Goal: Information Seeking & Learning: Learn about a topic

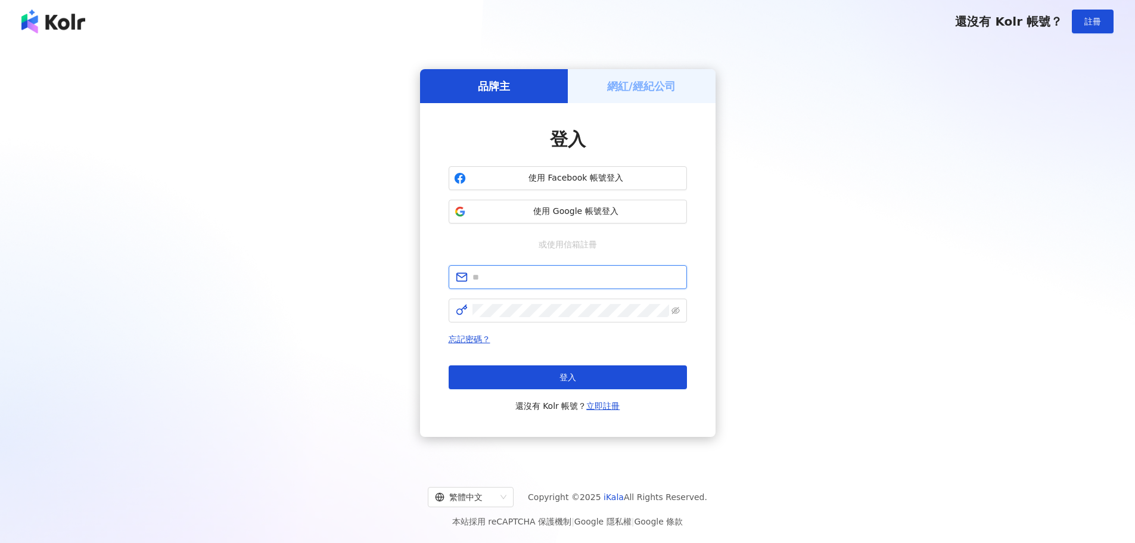
type input "**********"
click at [524, 394] on div "登入 還沒有 Kolr 帳號？ 立即註冊" at bounding box center [568, 389] width 238 height 48
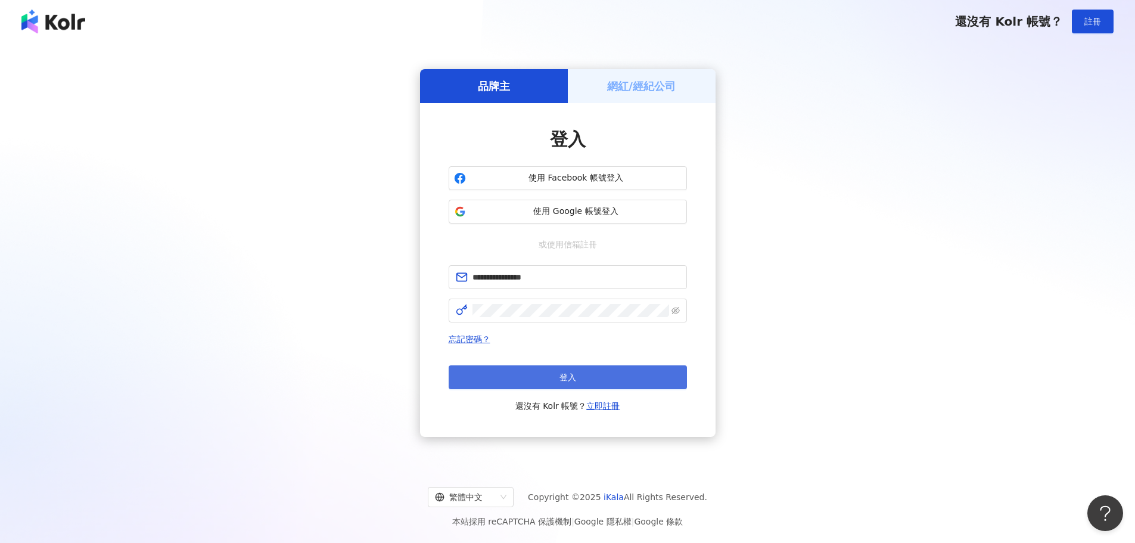
click at [534, 381] on button "登入" at bounding box center [568, 377] width 238 height 24
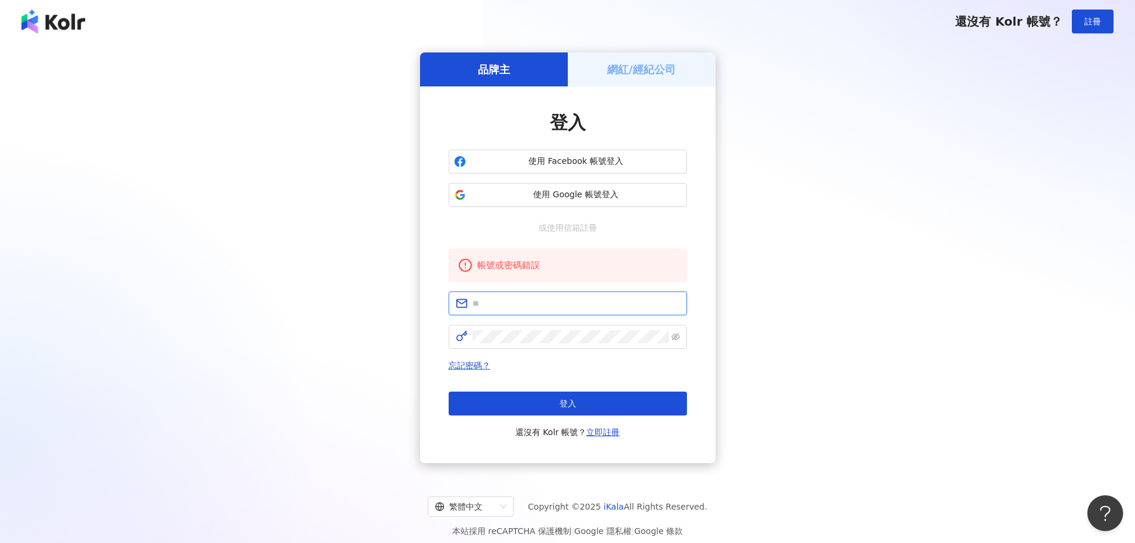
type input "**********"
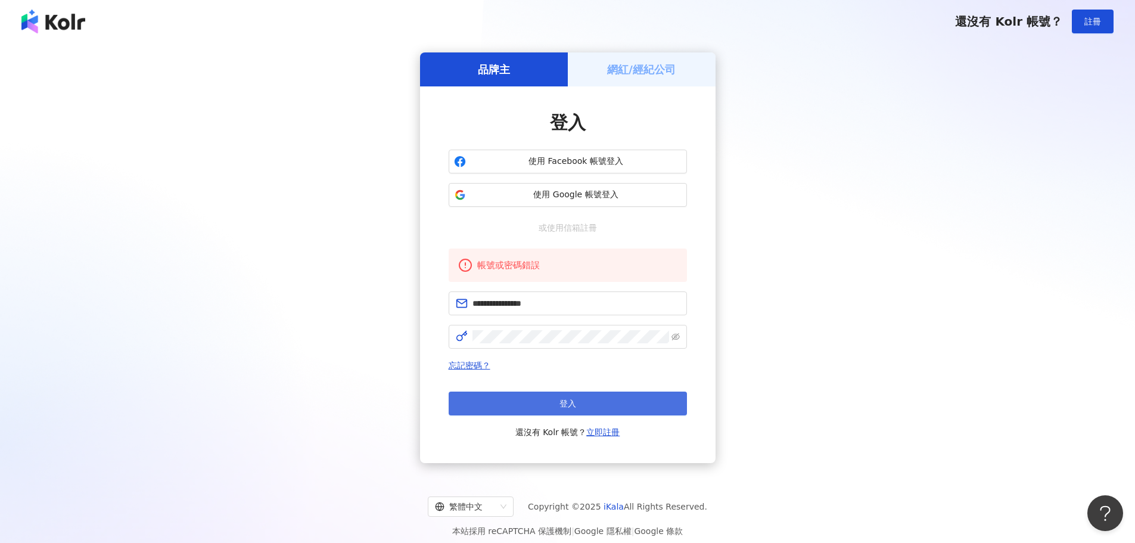
click at [541, 399] on button "登入" at bounding box center [568, 403] width 238 height 24
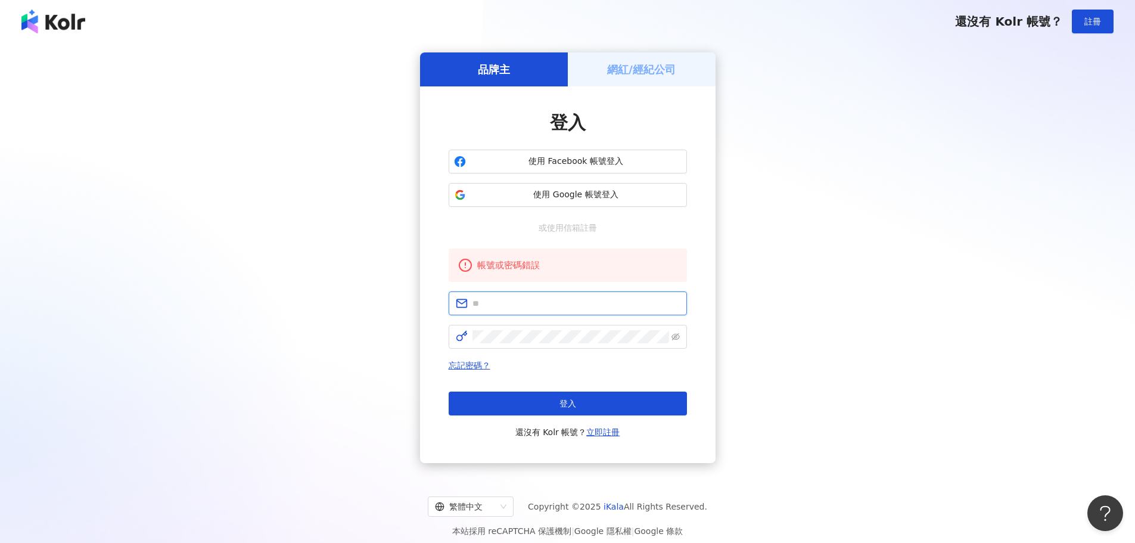
type input "**********"
click at [673, 329] on span at bounding box center [568, 337] width 238 height 24
click at [676, 334] on icon "eye-invisible" at bounding box center [675, 336] width 8 height 7
click at [549, 200] on span "使用 Google 帳號登入" at bounding box center [576, 195] width 211 height 12
type input "**********"
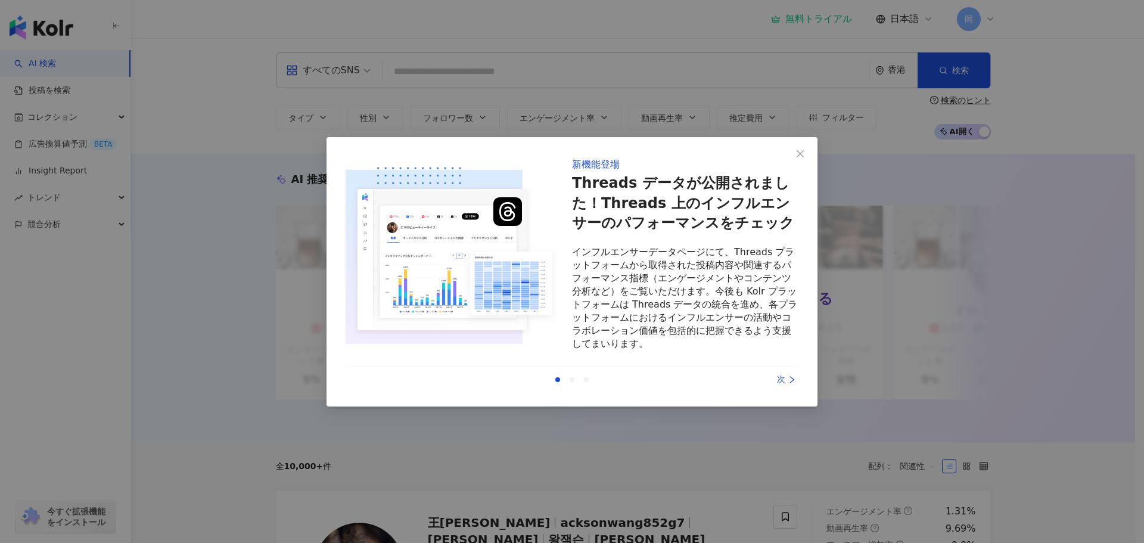
click at [791, 382] on icon "right" at bounding box center [792, 379] width 8 height 8
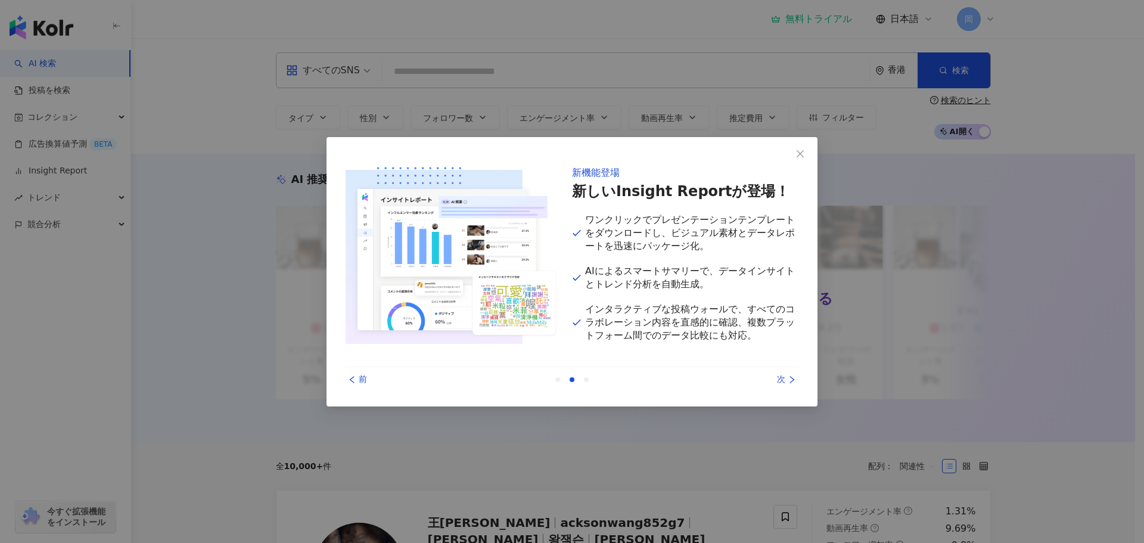
click at [791, 382] on icon "right" at bounding box center [792, 379] width 8 height 8
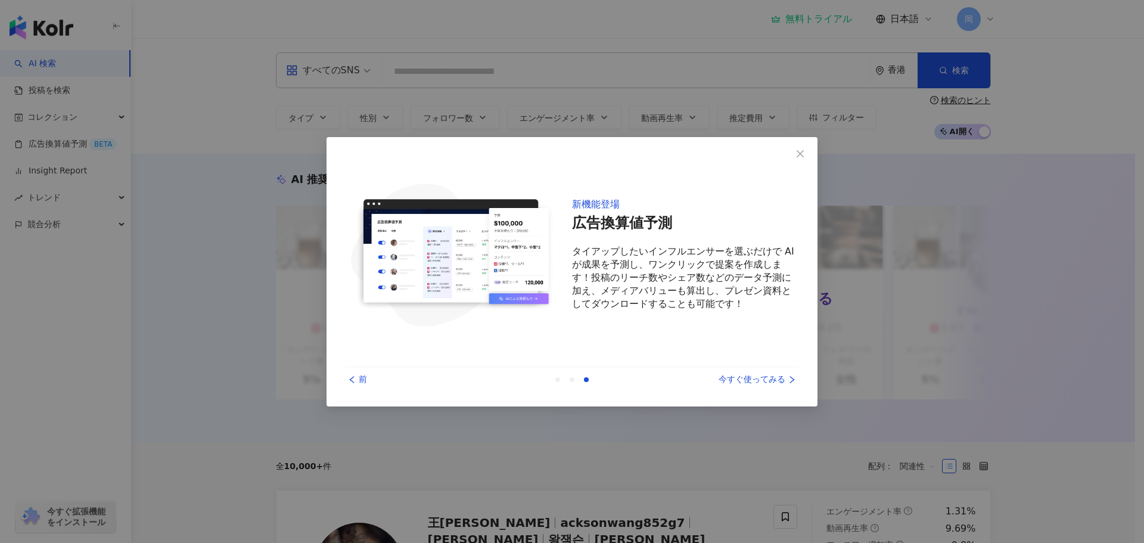
click at [791, 382] on icon "right" at bounding box center [792, 379] width 8 height 8
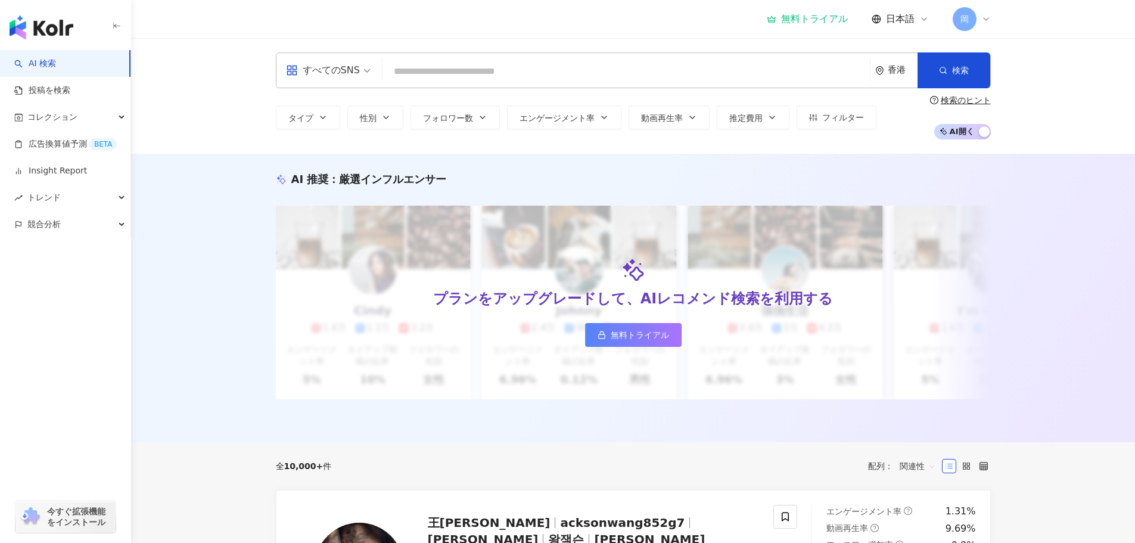
click at [891, 63] on div "香港" at bounding box center [896, 70] width 42 height 35
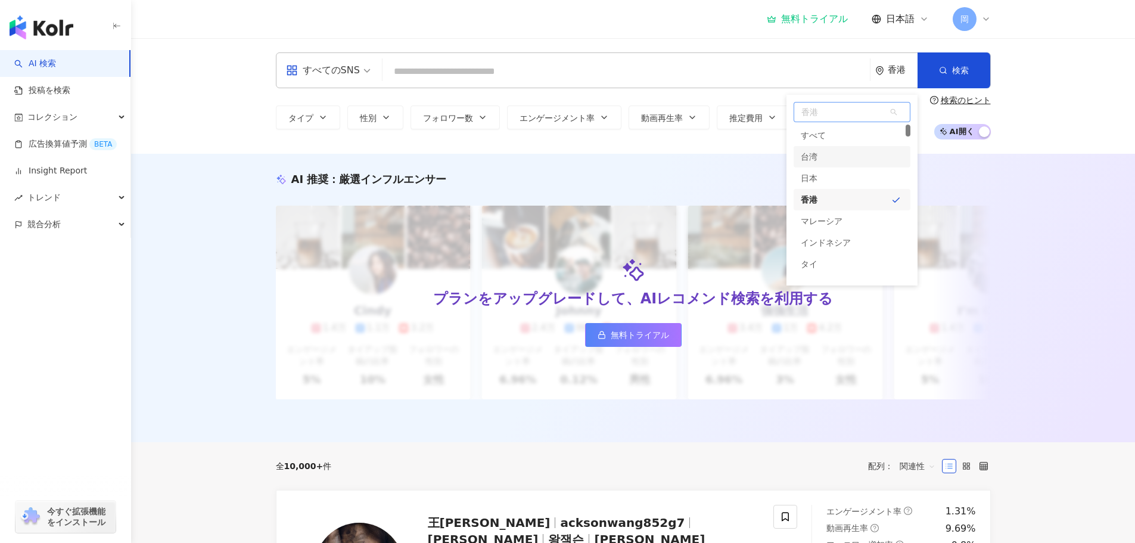
click at [813, 157] on div "台湾" at bounding box center [809, 156] width 17 height 21
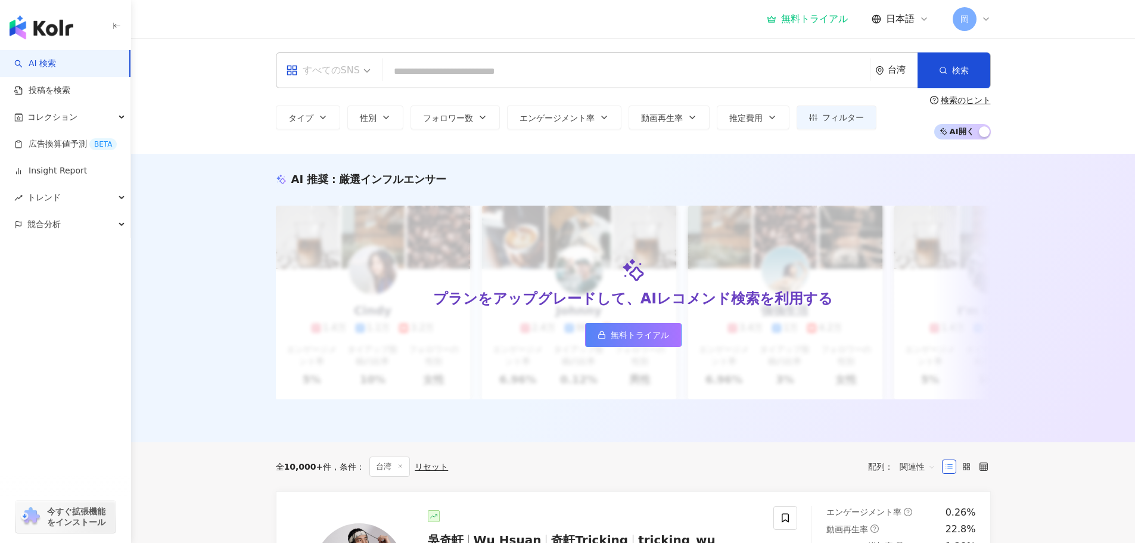
click at [354, 69] on div "すべてのSNS" at bounding box center [323, 70] width 74 height 19
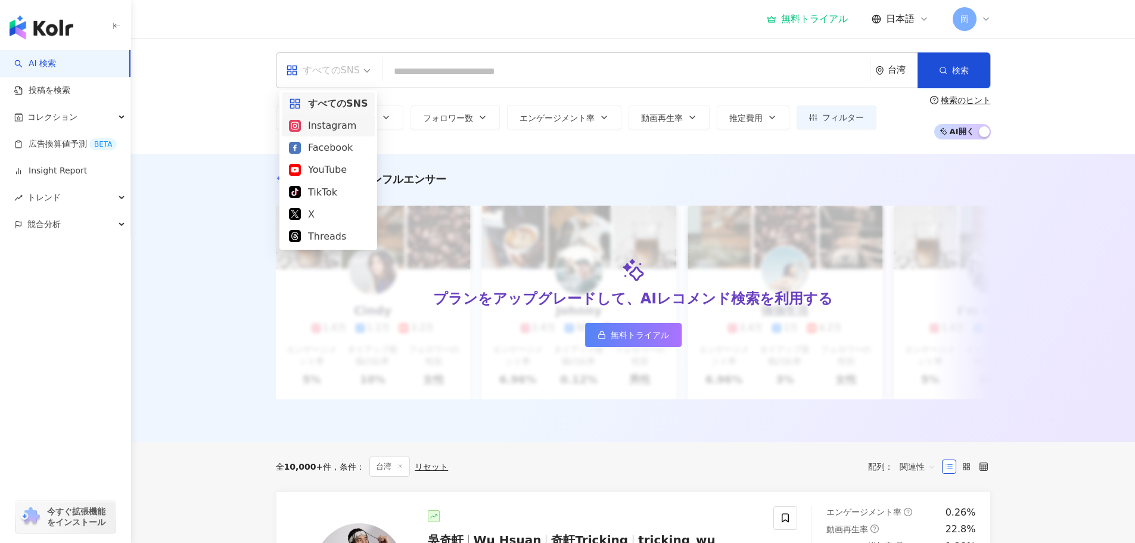
click at [310, 129] on div "Instagram" at bounding box center [328, 125] width 79 height 15
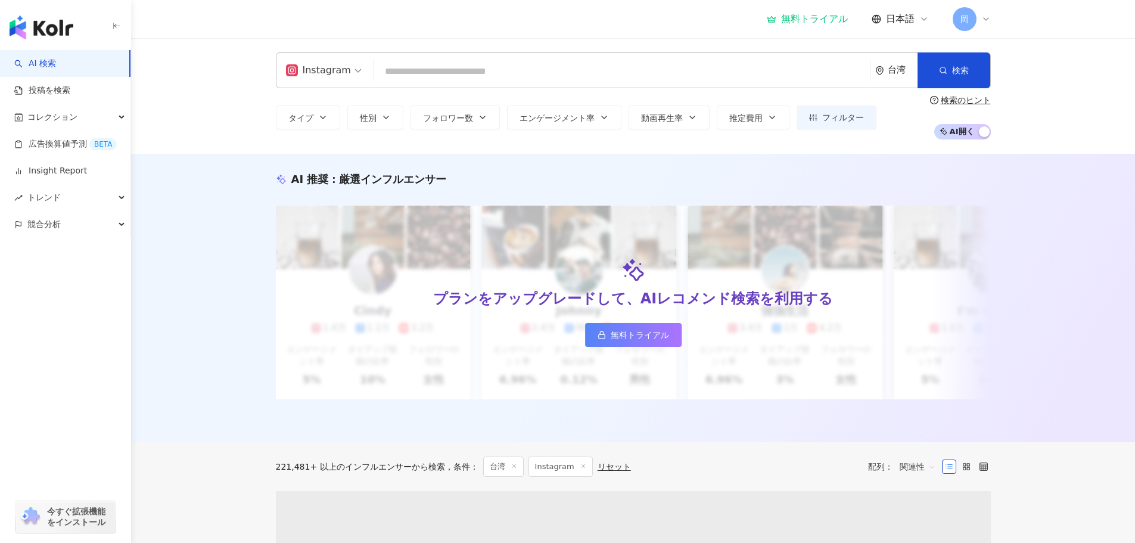
click at [418, 68] on input "search" at bounding box center [621, 71] width 487 height 23
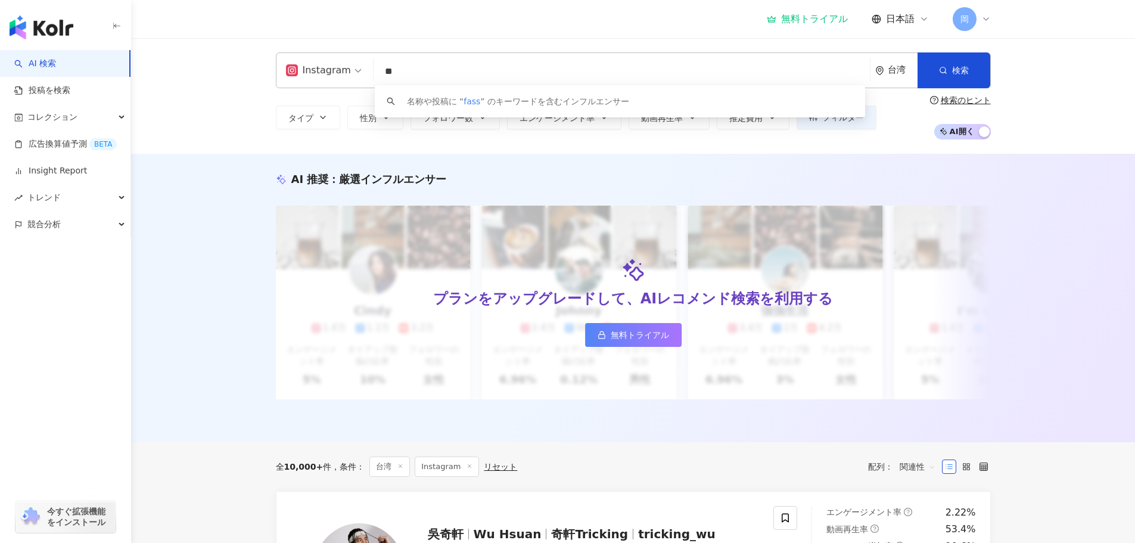
type input "*"
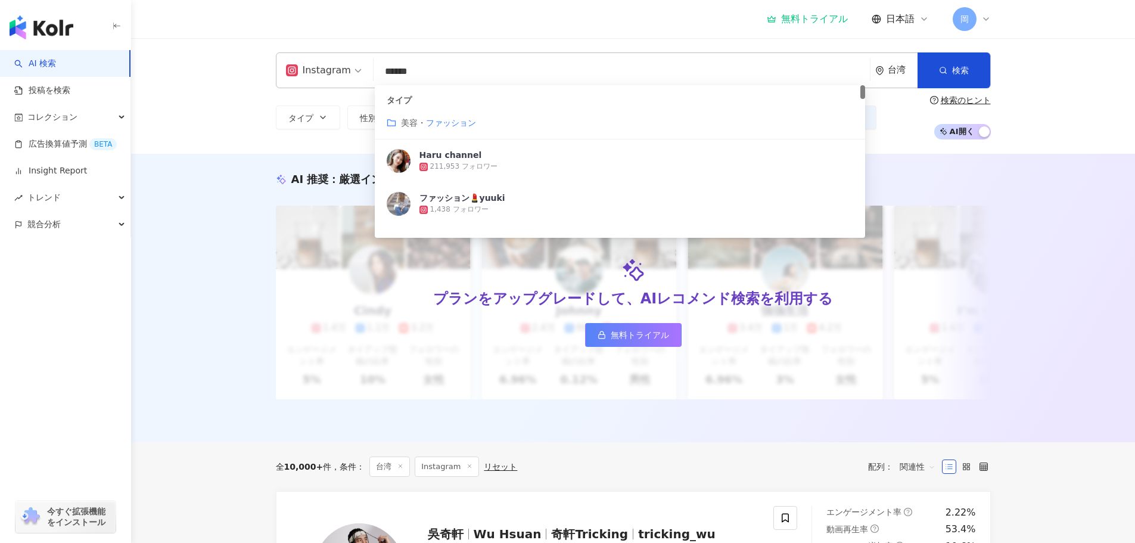
click at [458, 126] on mark "ファッション" at bounding box center [451, 123] width 50 height 10
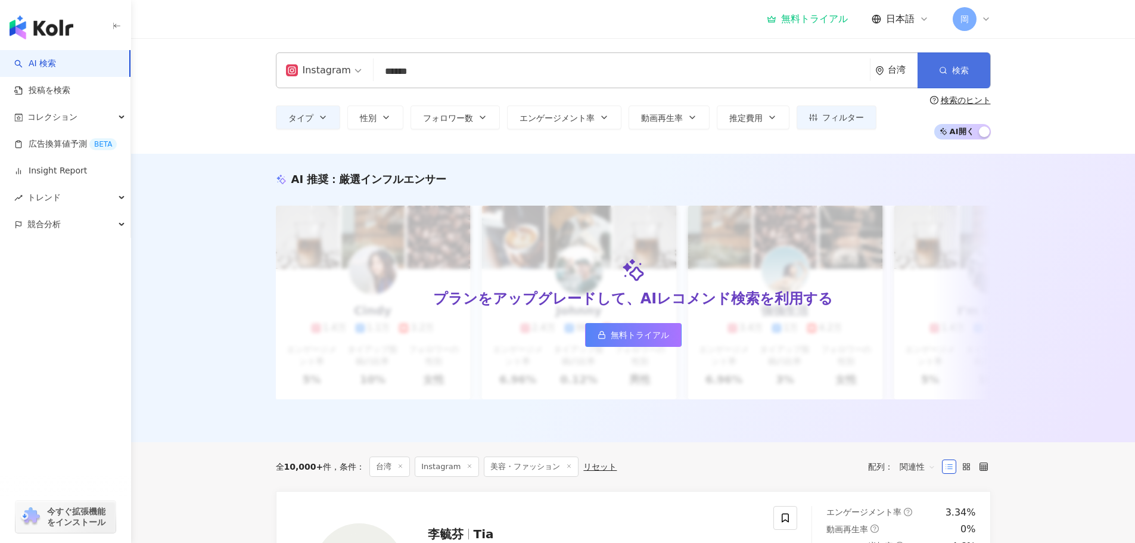
type input "******"
click at [946, 66] on span "button" at bounding box center [943, 71] width 8 height 10
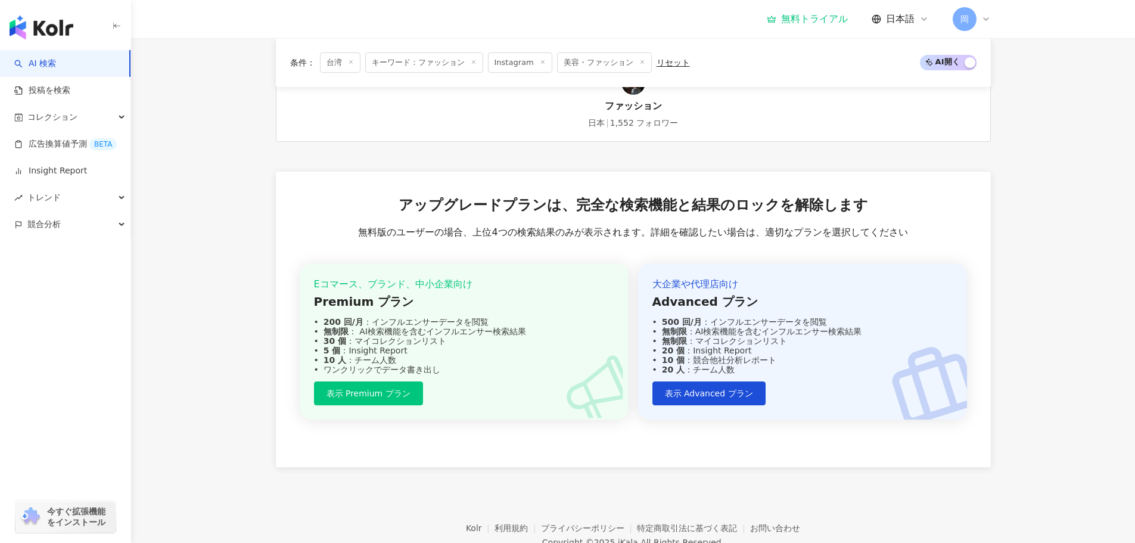
scroll to position [198, 0]
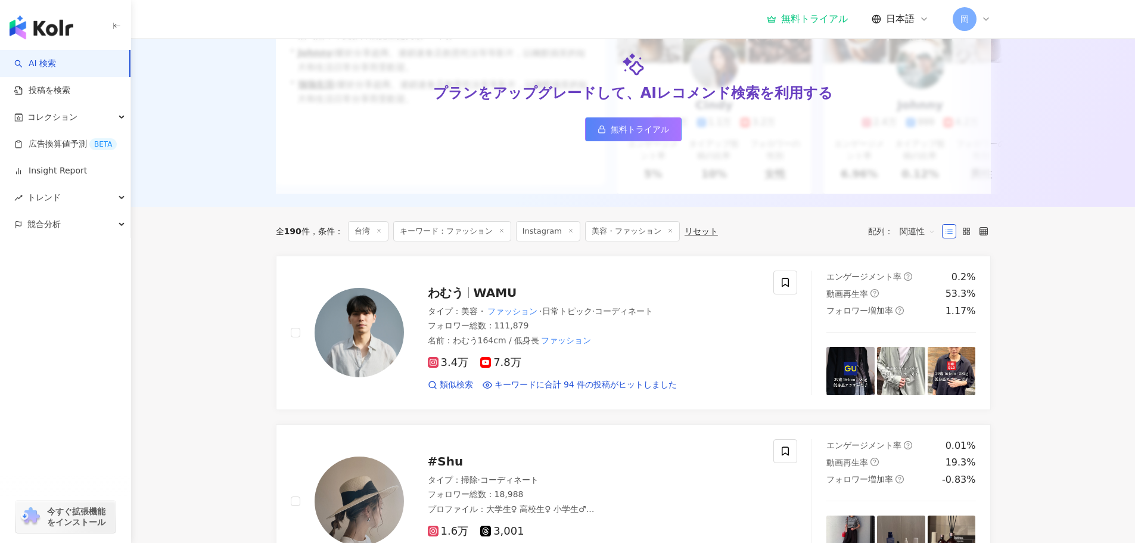
click at [917, 238] on span "関連性" at bounding box center [918, 231] width 36 height 19
click at [920, 279] on div "フォロワー数" at bounding box center [940, 284] width 75 height 13
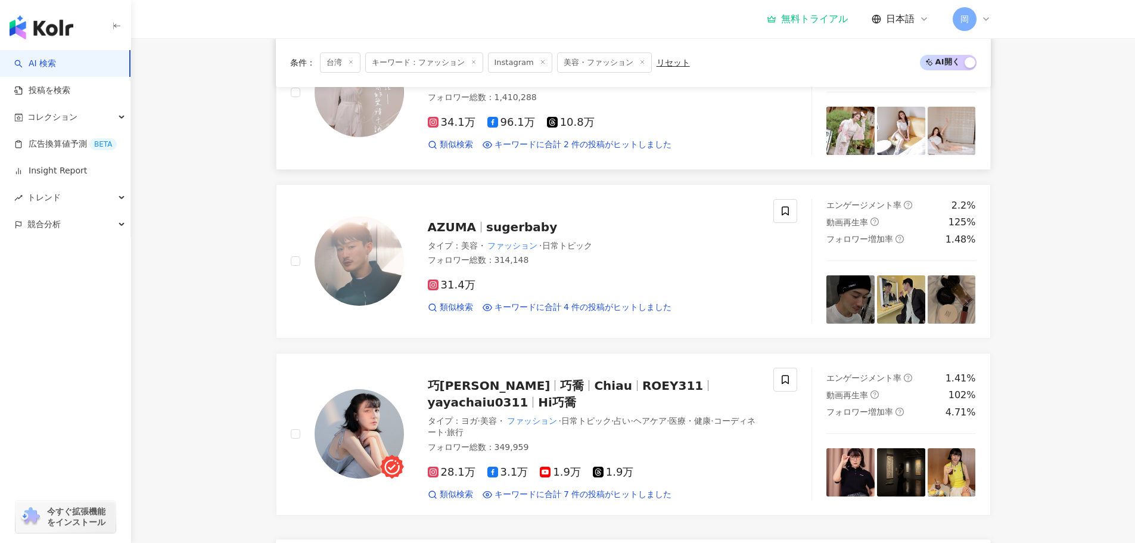
scroll to position [596, 0]
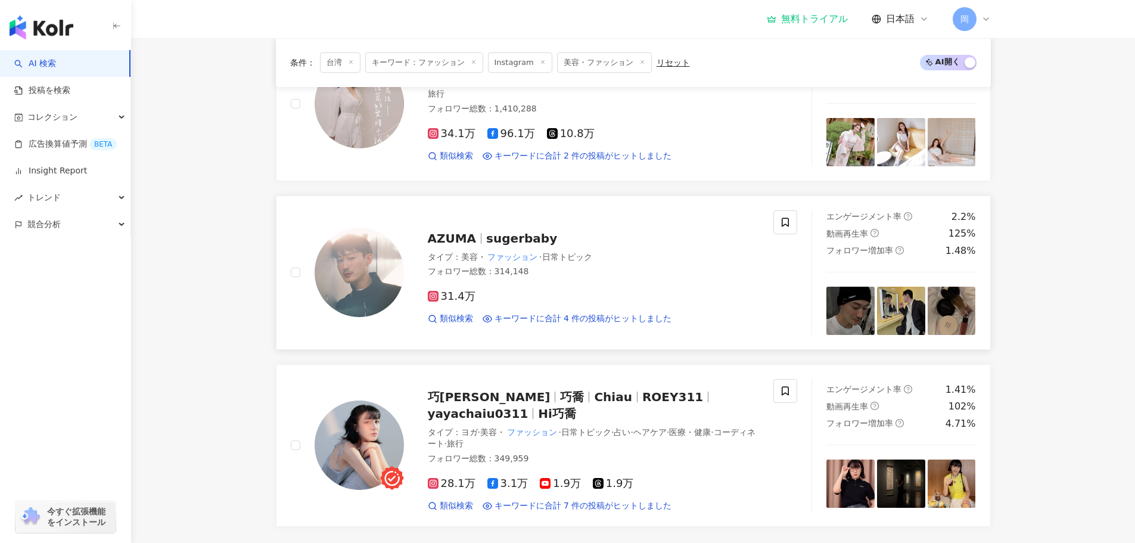
click at [505, 245] on span "sugerbaby" at bounding box center [521, 238] width 71 height 14
